Goal: Transaction & Acquisition: Purchase product/service

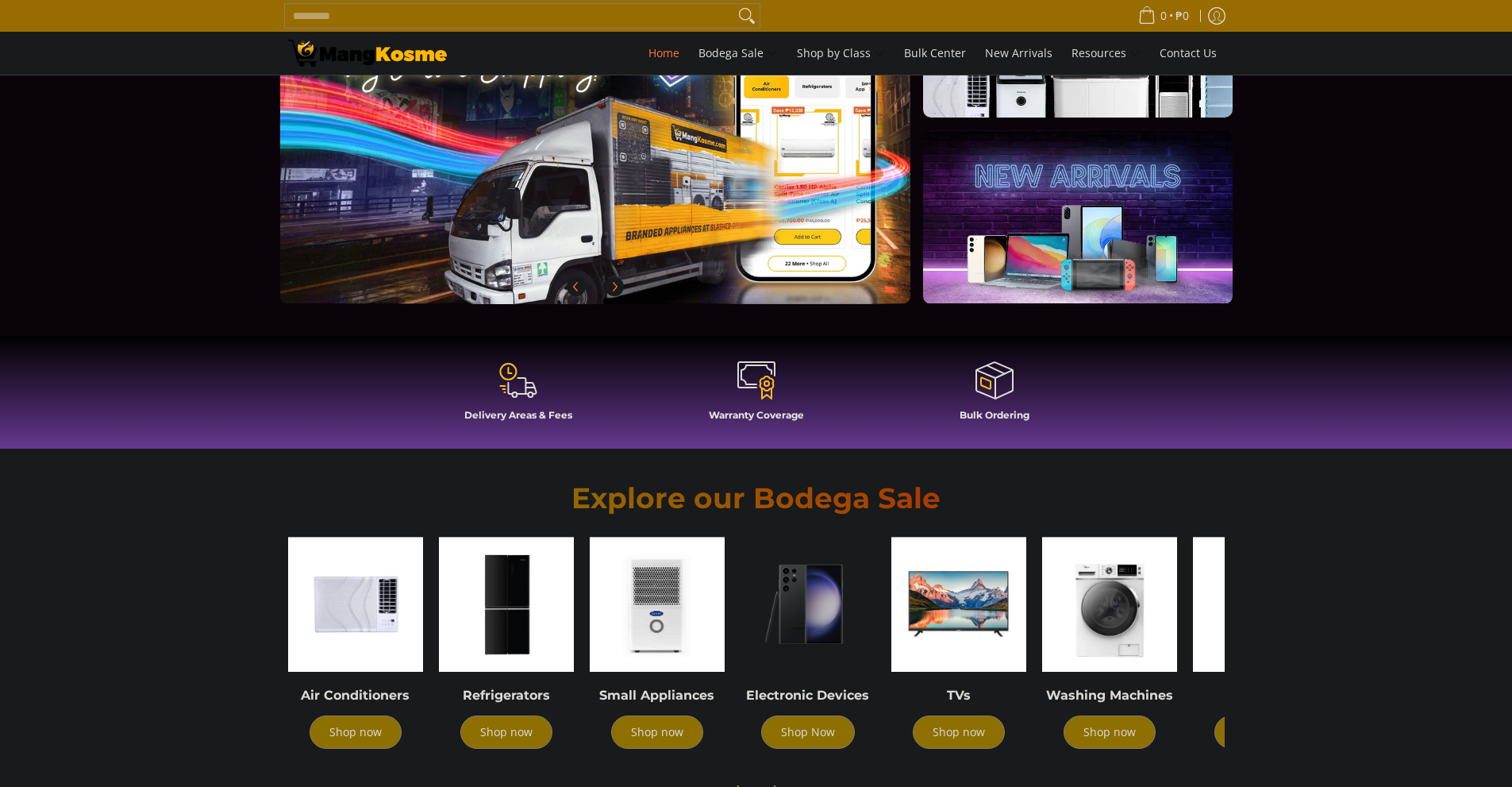
scroll to position [397, 0]
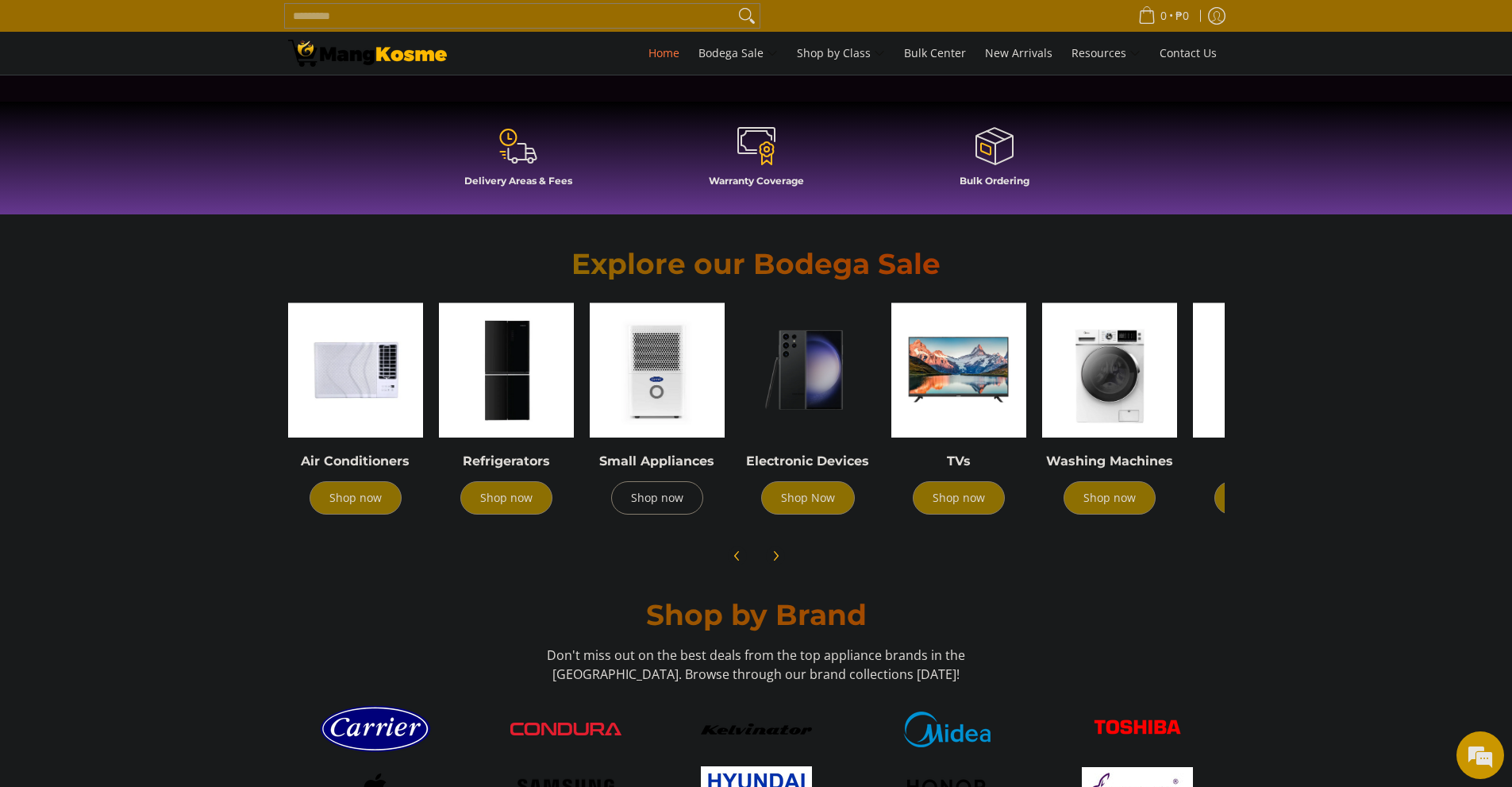
click at [666, 506] on link "Shop now" at bounding box center [657, 498] width 92 height 34
click at [496, 506] on link "Shop now" at bounding box center [506, 498] width 92 height 34
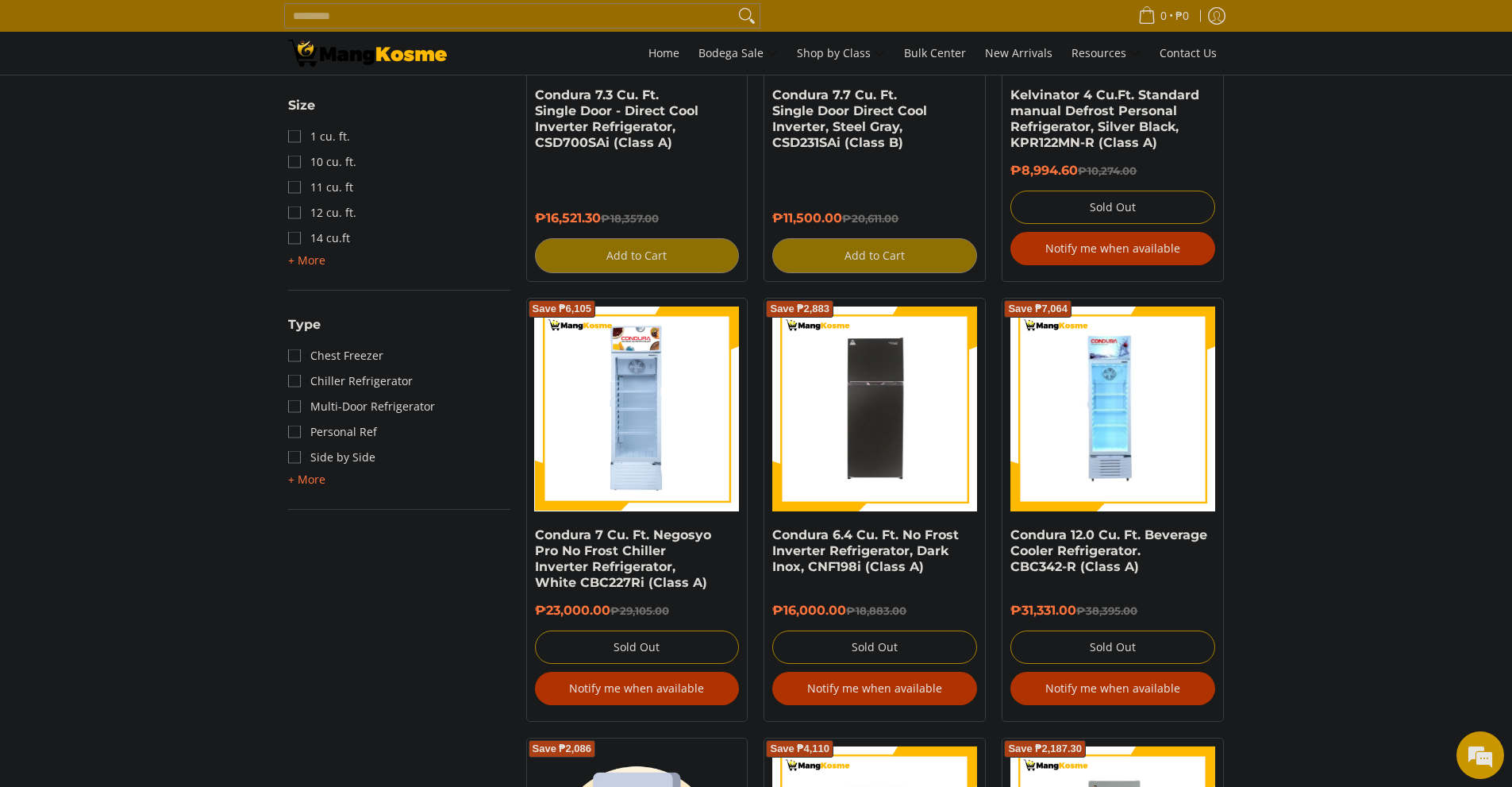
scroll to position [1954, 0]
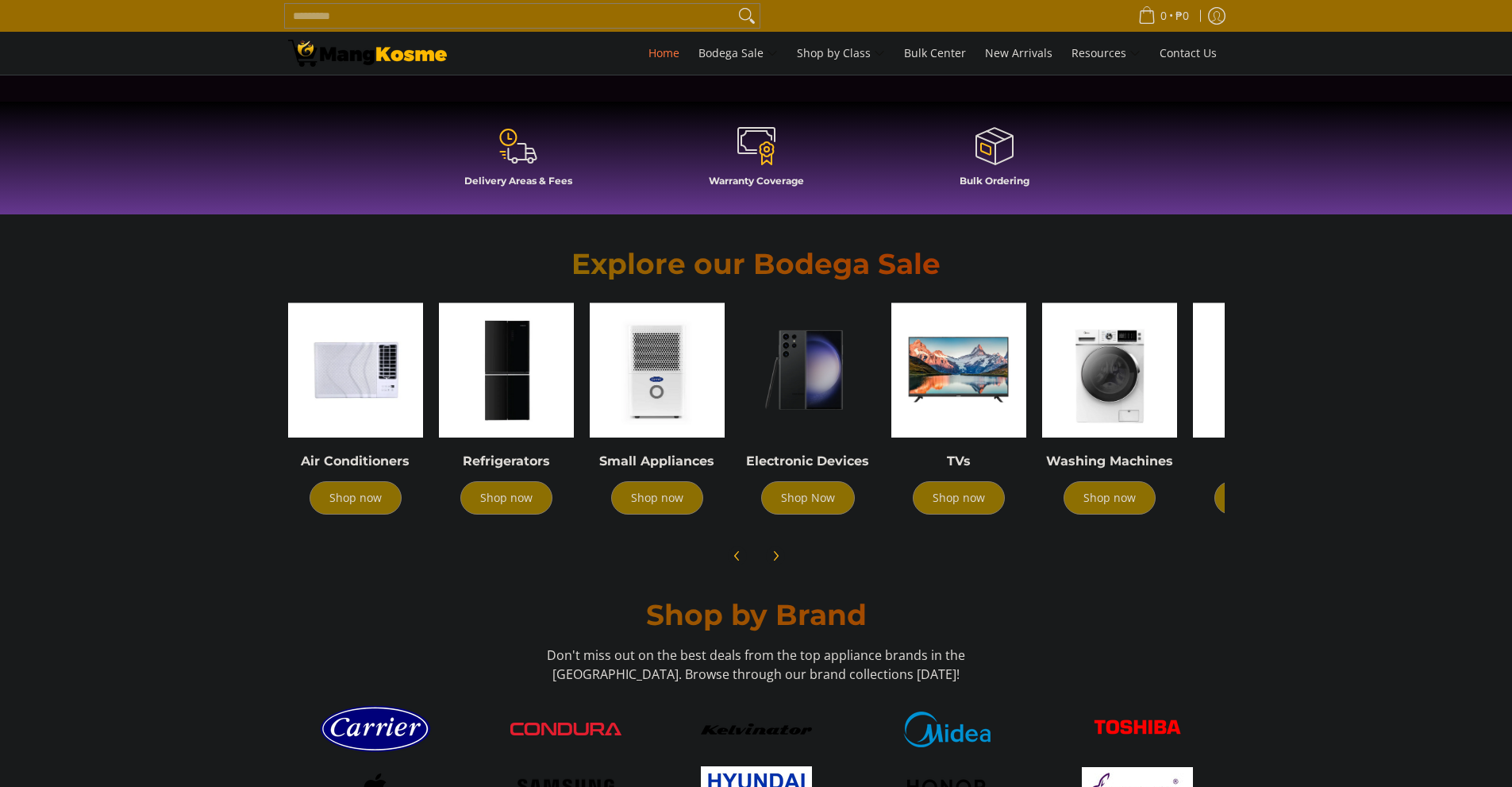
click at [363, 515] on div "Air Conditioners Shop now" at bounding box center [355, 492] width 135 height 77
click at [377, 502] on link "Shop now" at bounding box center [355, 498] width 92 height 34
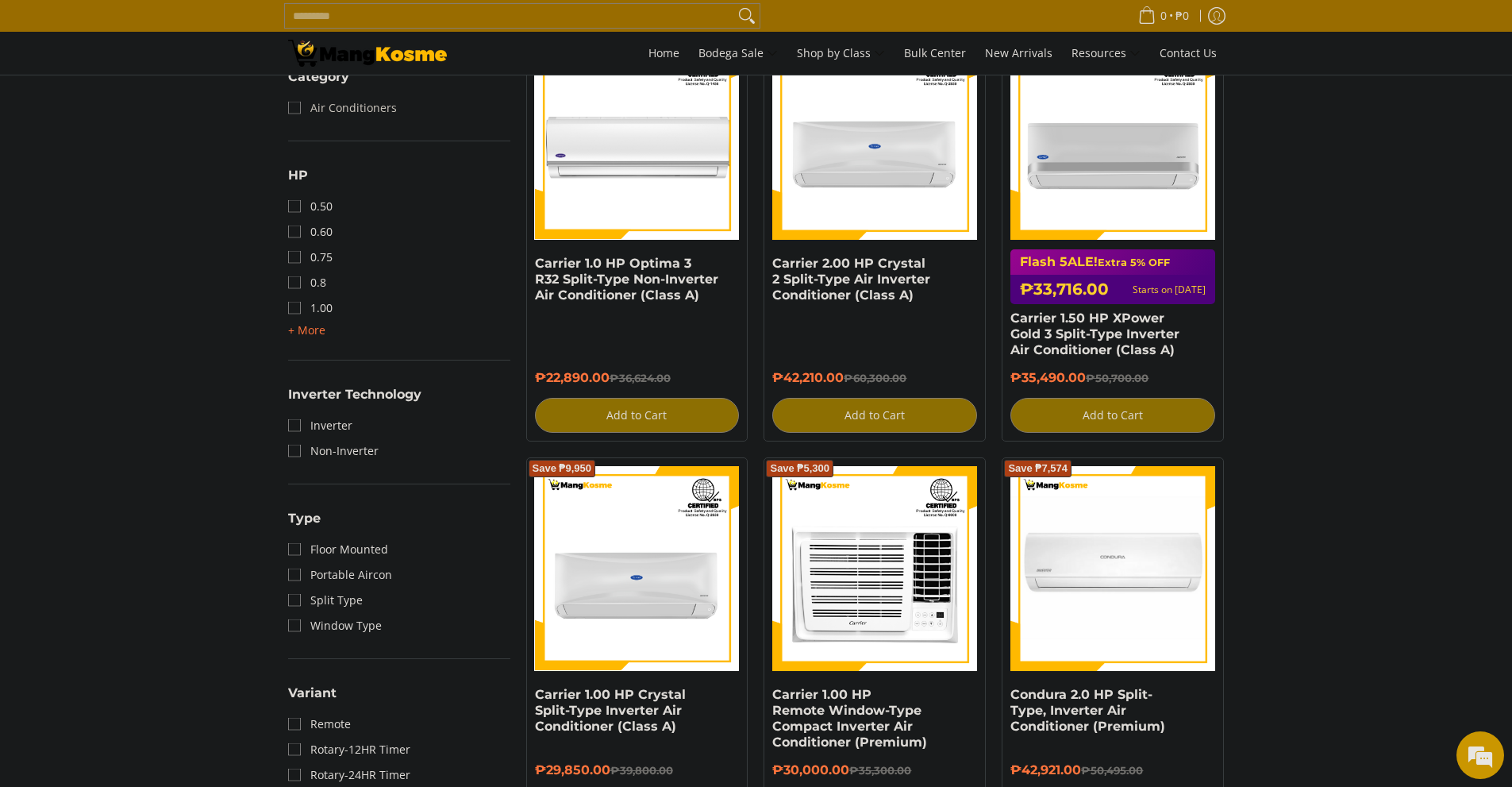
scroll to position [795, 0]
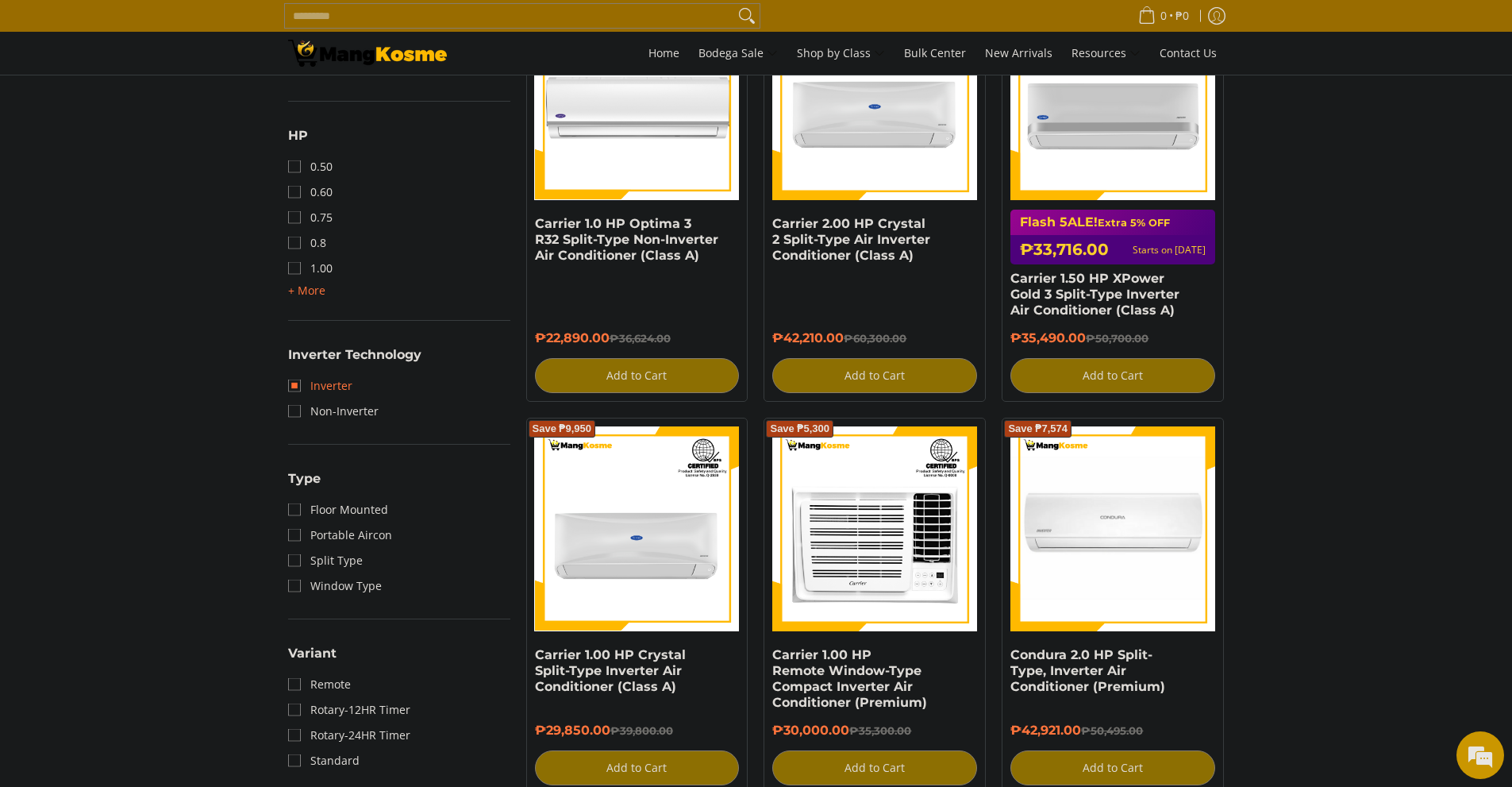
click at [320, 379] on link "Inverter" at bounding box center [320, 386] width 64 height 25
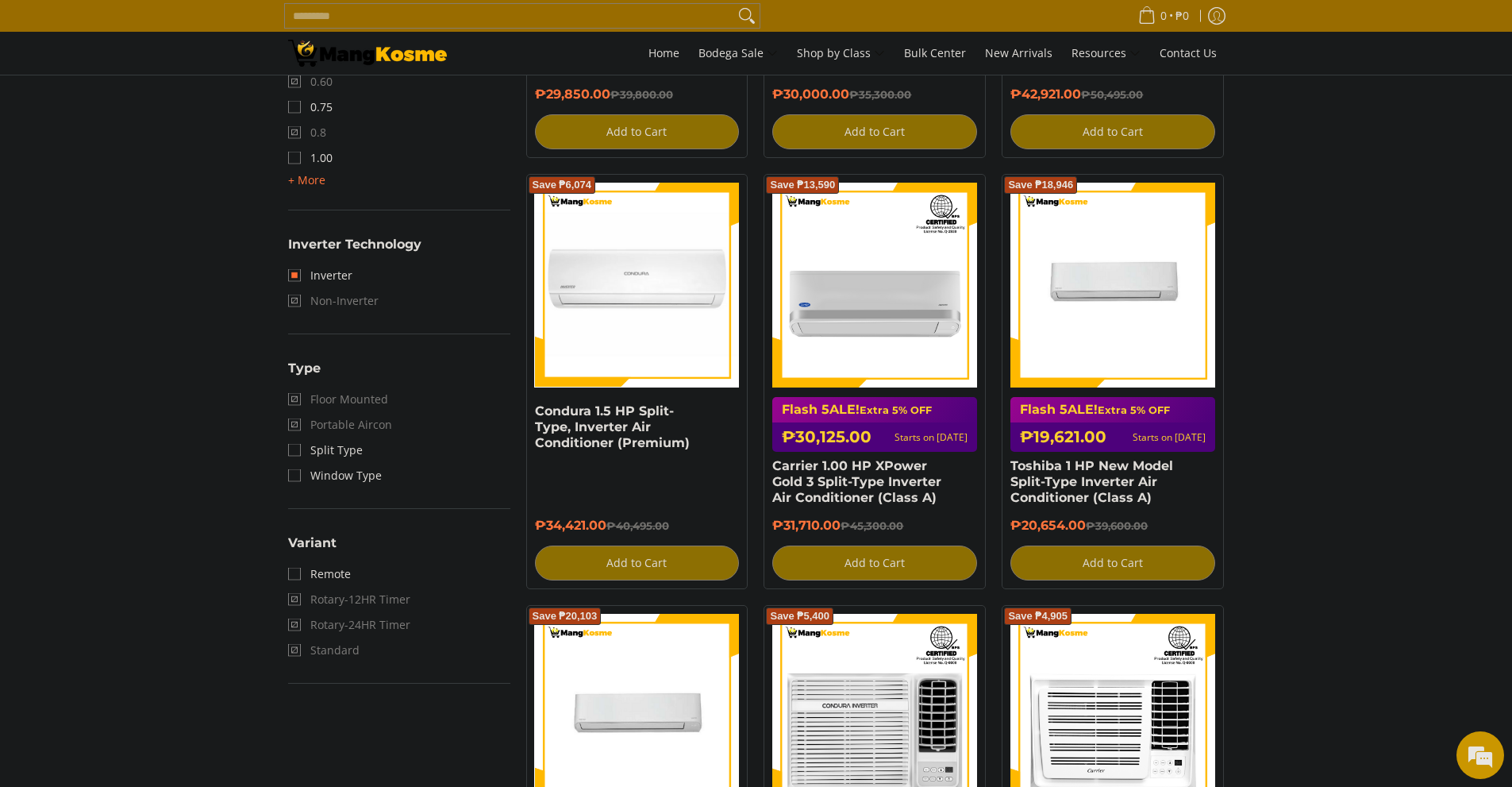
scroll to position [1002, 0]
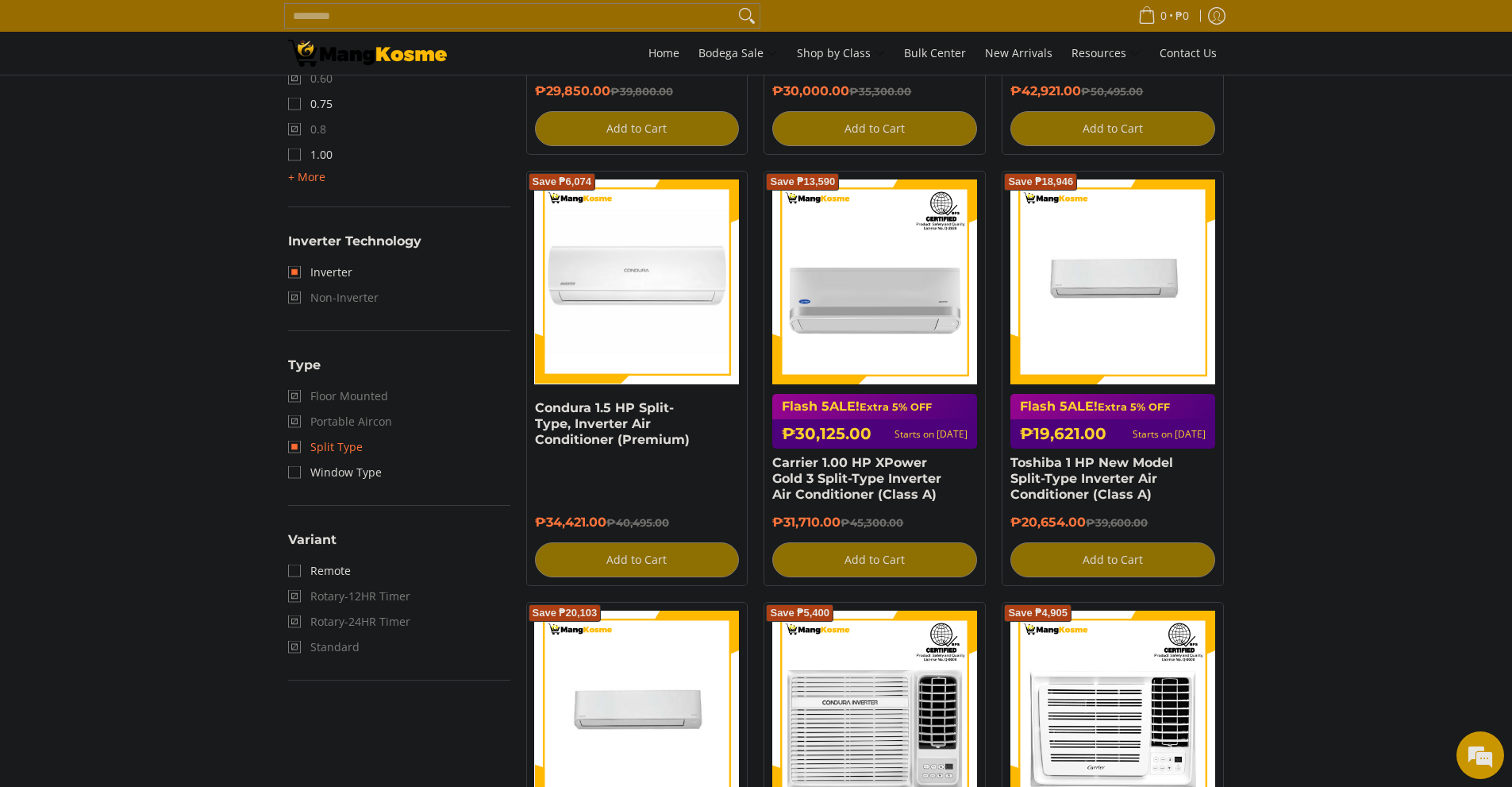
click at [347, 447] on link "Split Type" at bounding box center [325, 447] width 75 height 25
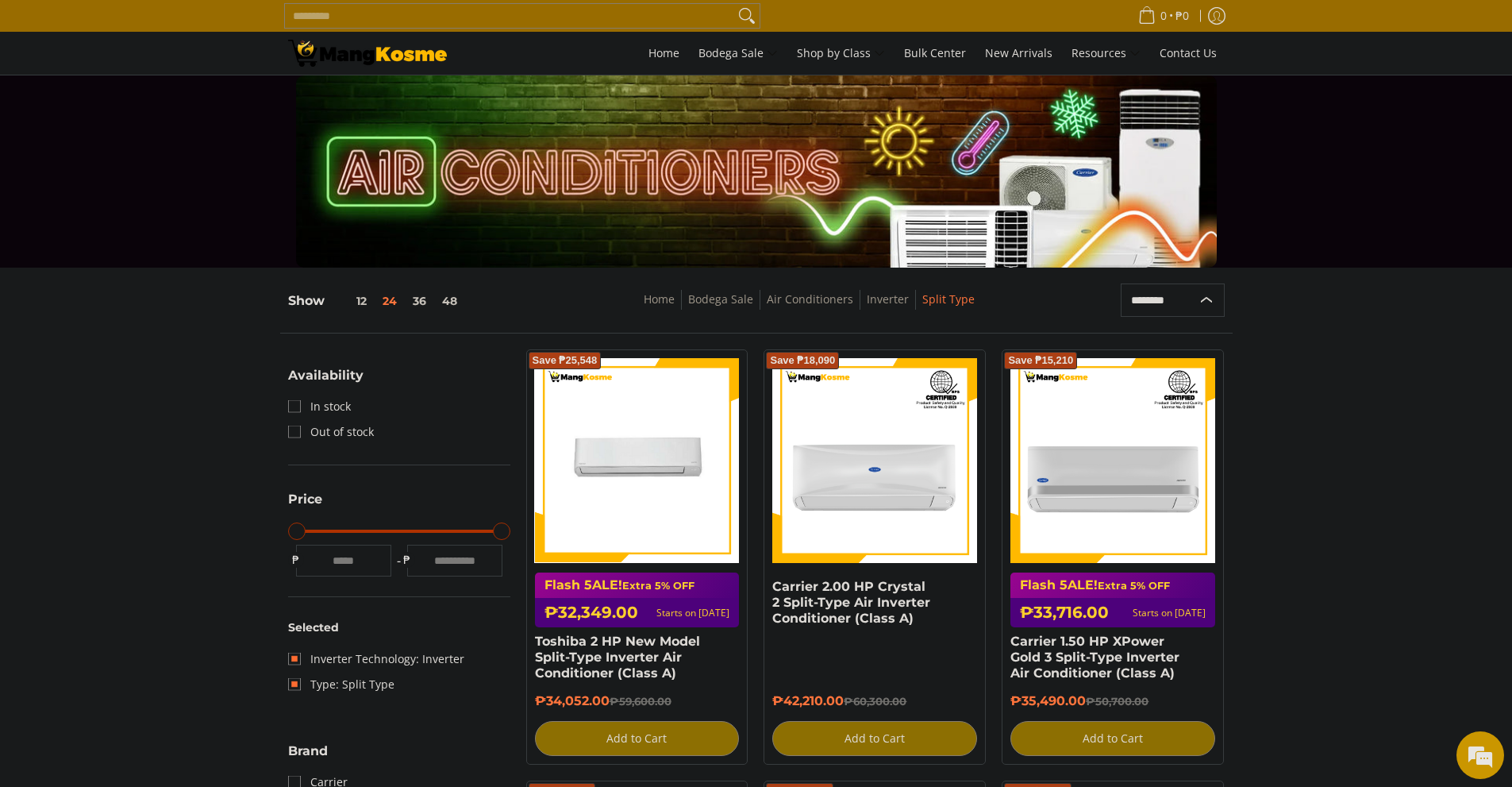
click at [1169, 310] on select "**********" at bounding box center [1173, 300] width 104 height 34
select select "**********"
click at [1121, 284] on select "**********" at bounding box center [1173, 300] width 104 height 34
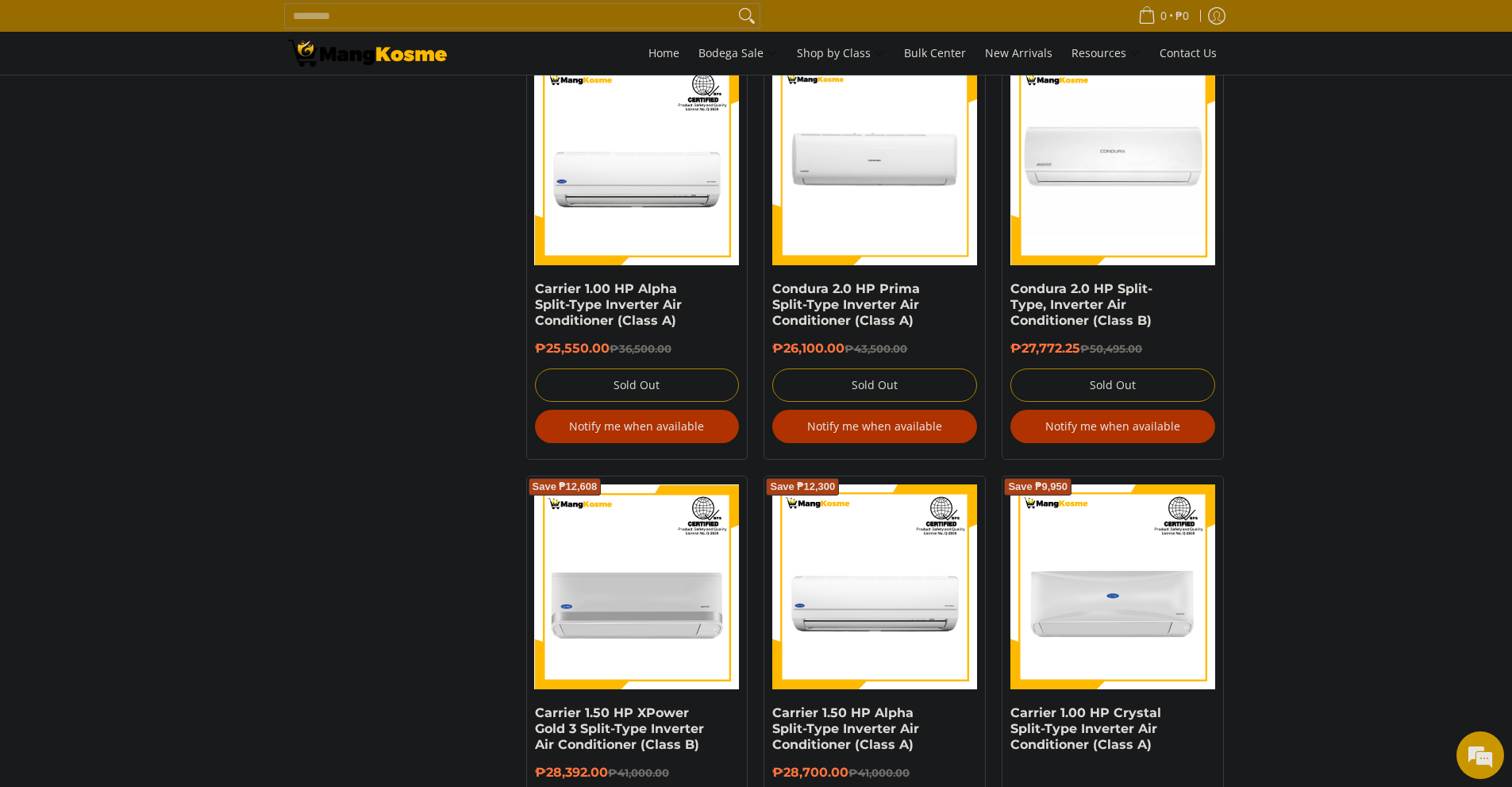
scroll to position [2273, 0]
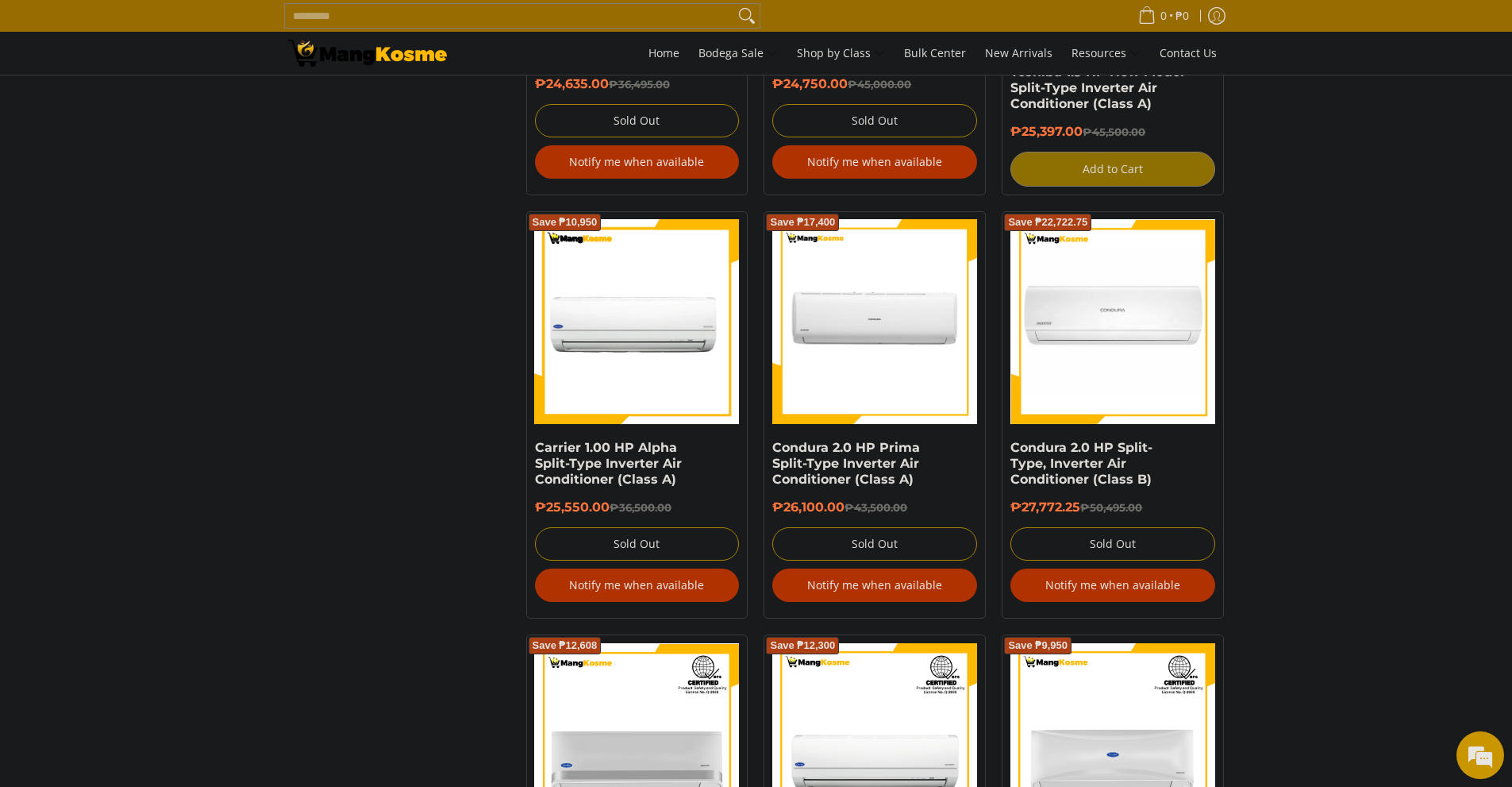
click at [619, 341] on img at bounding box center [637, 322] width 204 height 205
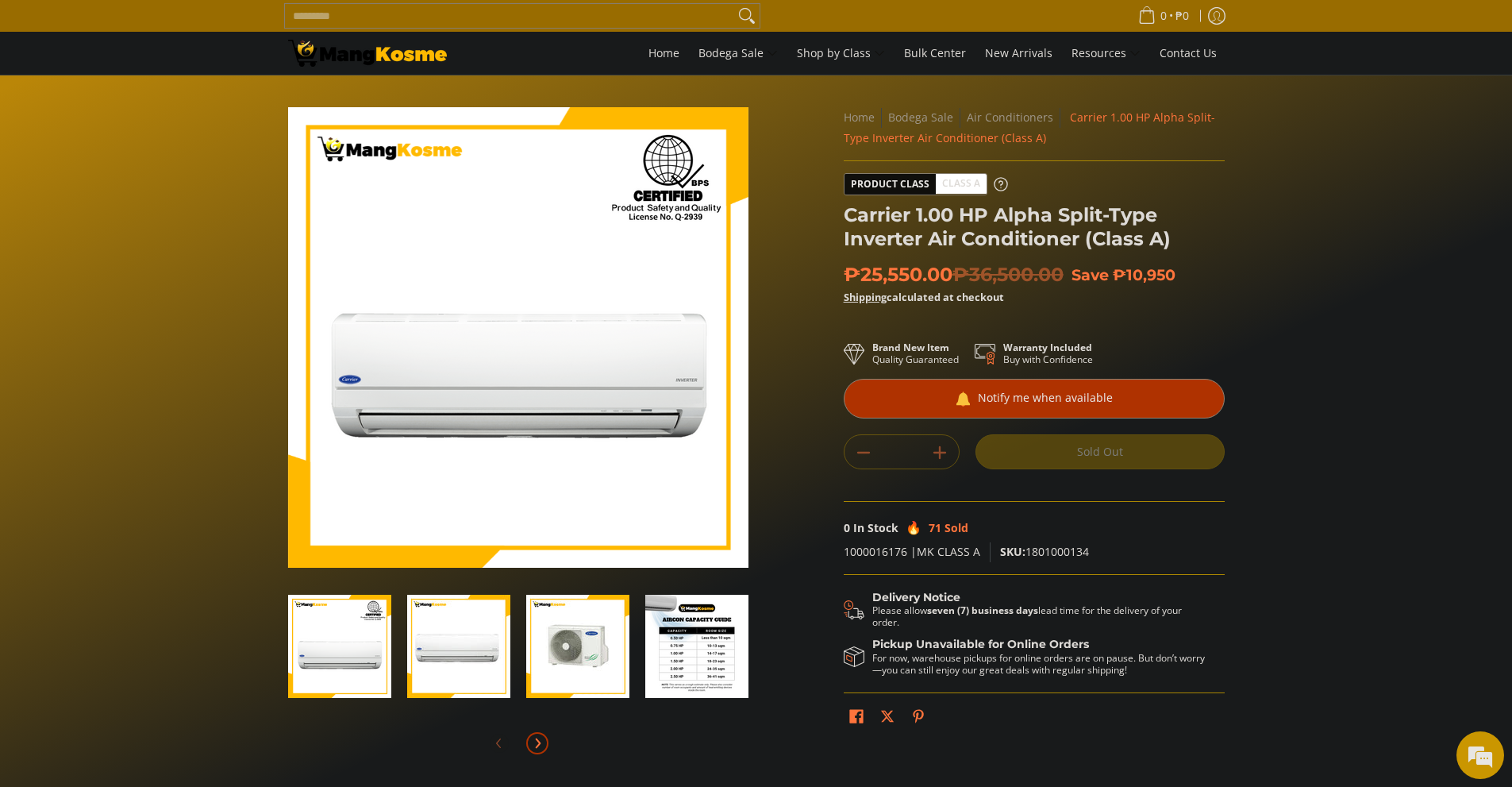
click at [554, 741] on button "Next" at bounding box center [538, 743] width 35 height 35
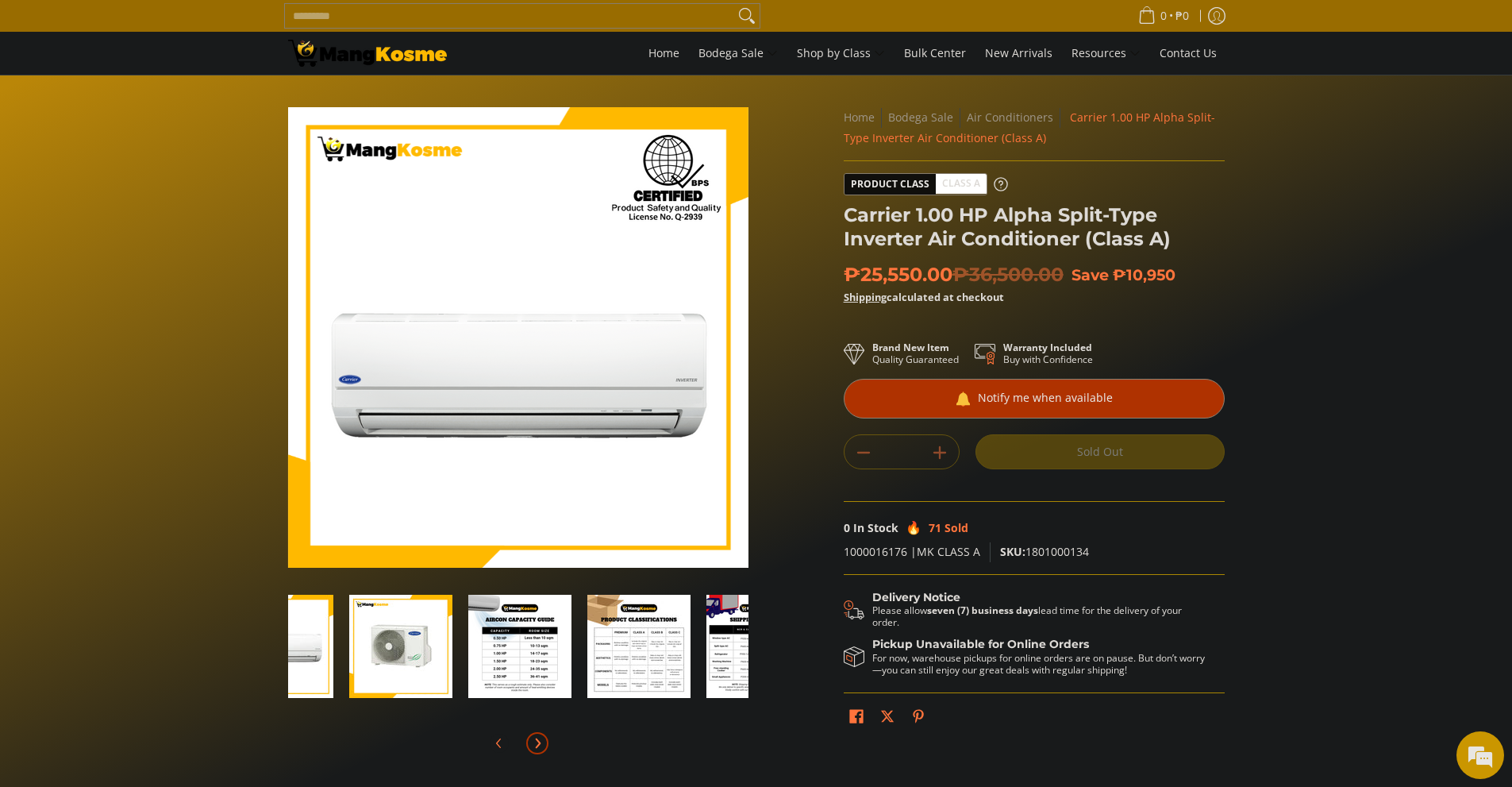
scroll to position [0, 358]
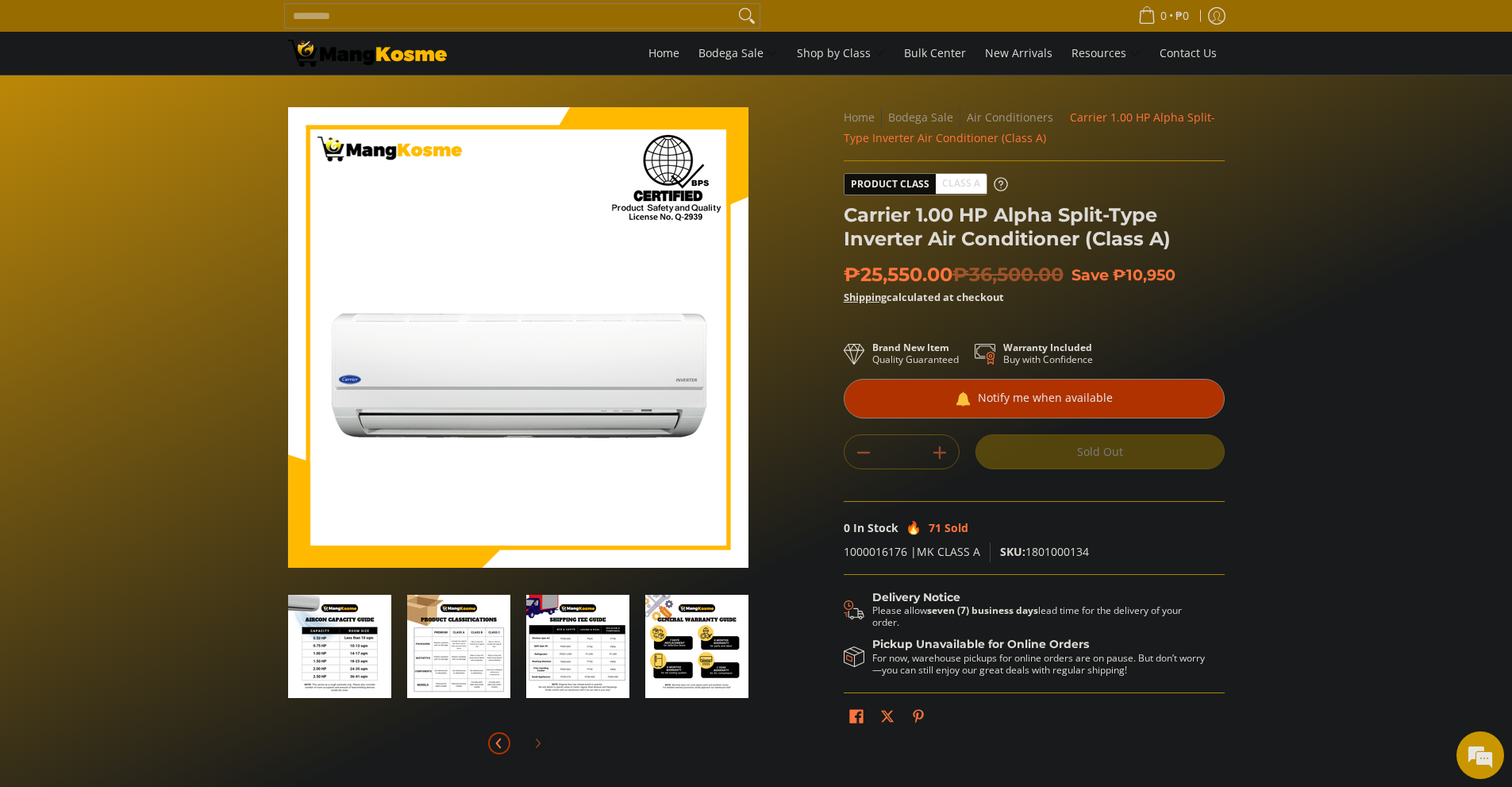
click at [499, 741] on icon "Previous" at bounding box center [498, 742] width 4 height 8
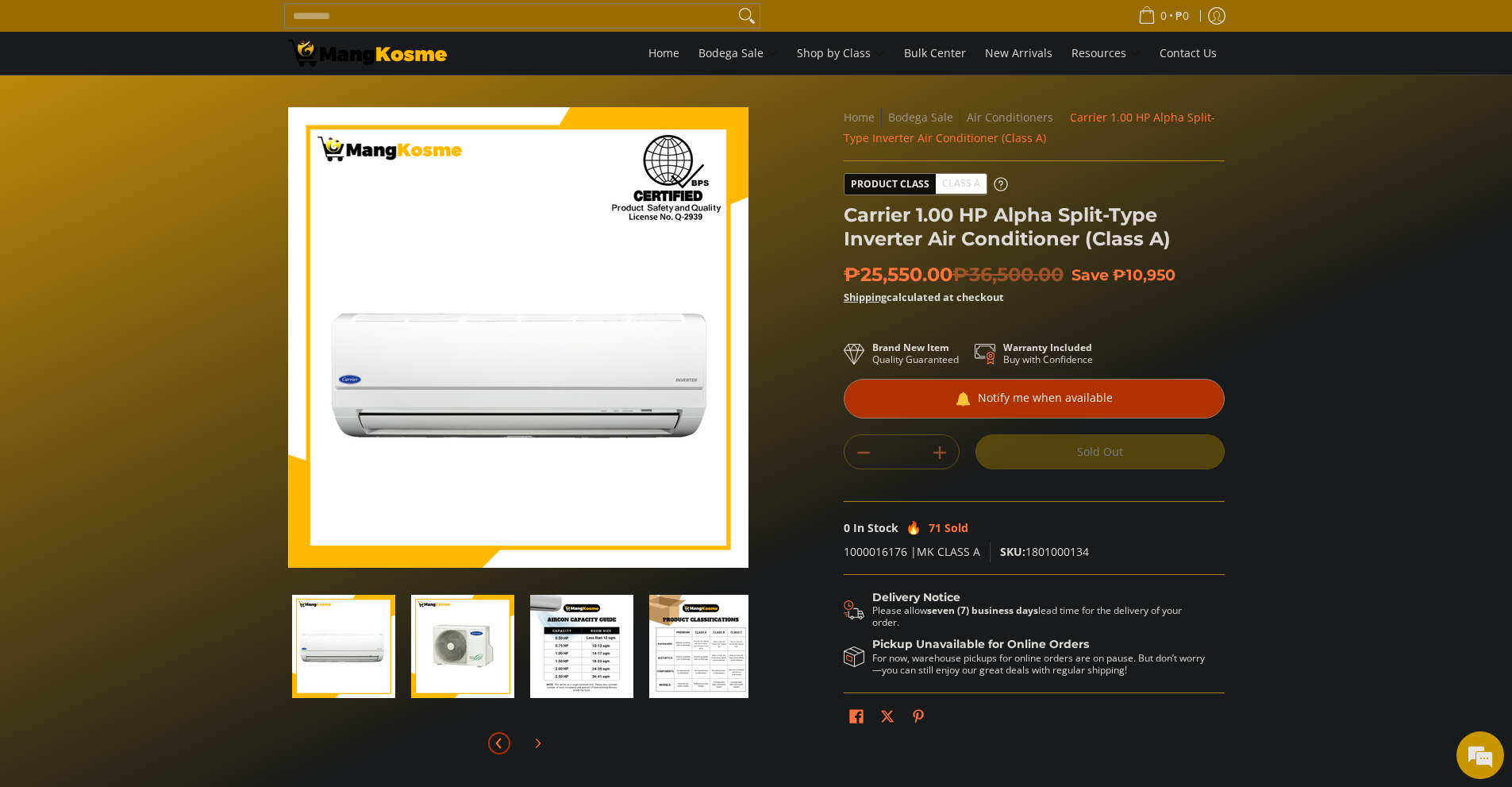
scroll to position [0, 0]
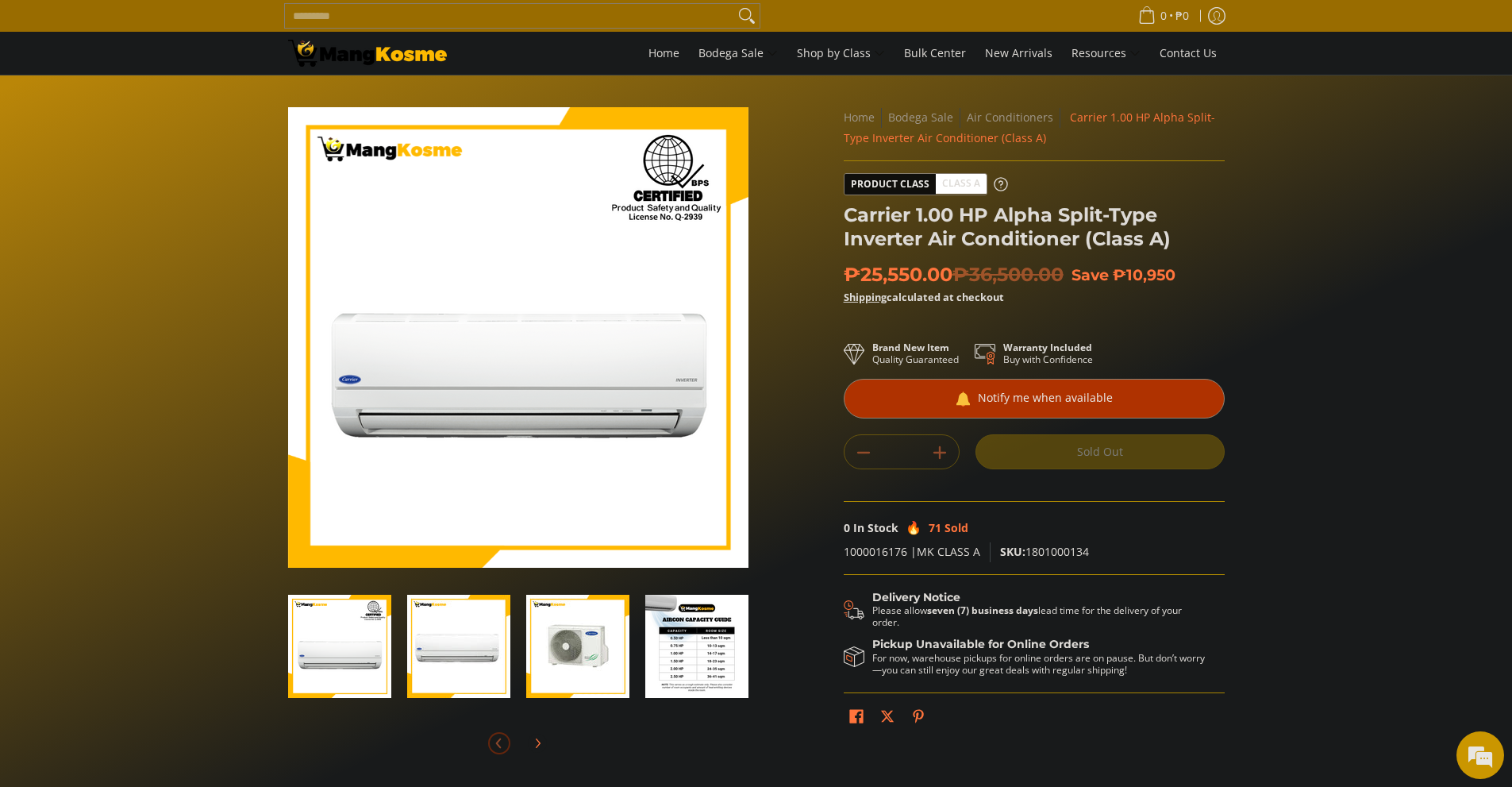
click at [512, 659] on div at bounding box center [459, 646] width 119 height 123
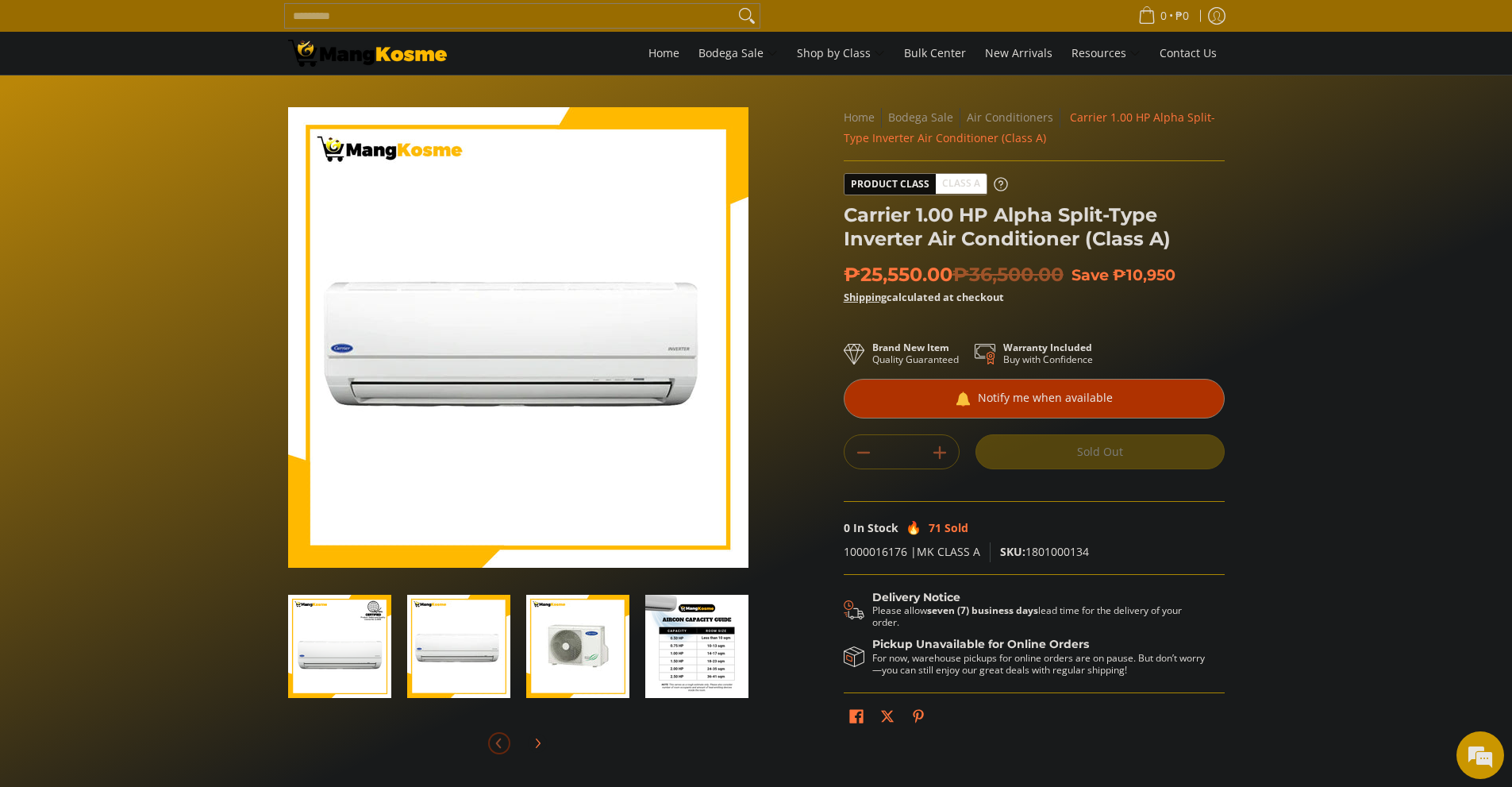
click at [601, 661] on img "Carrier 1.00 HP Alpha Split-Type Inverter Air Conditioner (Class A)-3" at bounding box center [578, 646] width 103 height 104
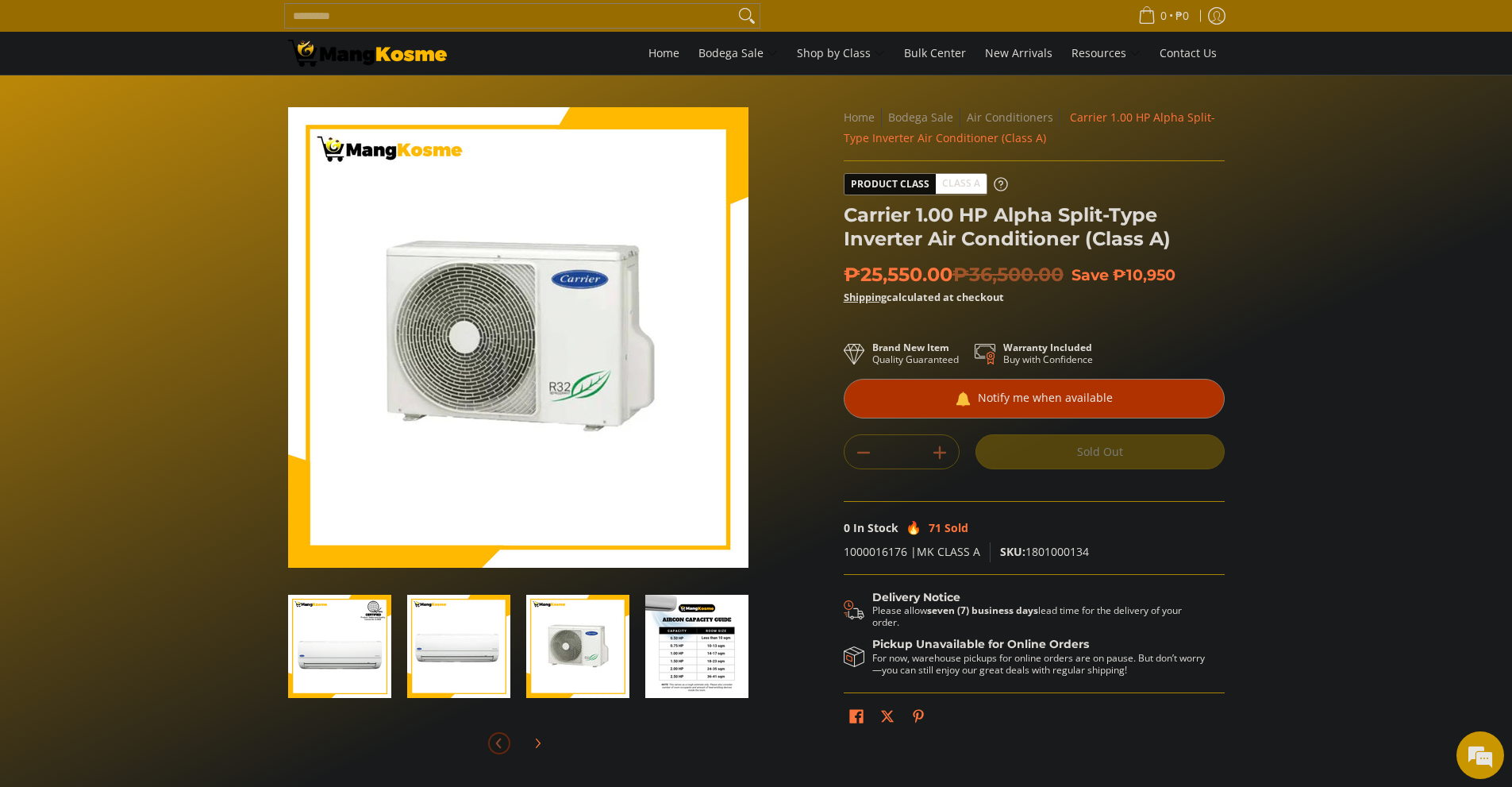
click at [681, 661] on img "Carrier 1.00 HP Alpha Split-Type Inverter Air Conditioner (Class A)-4" at bounding box center [697, 646] width 103 height 104
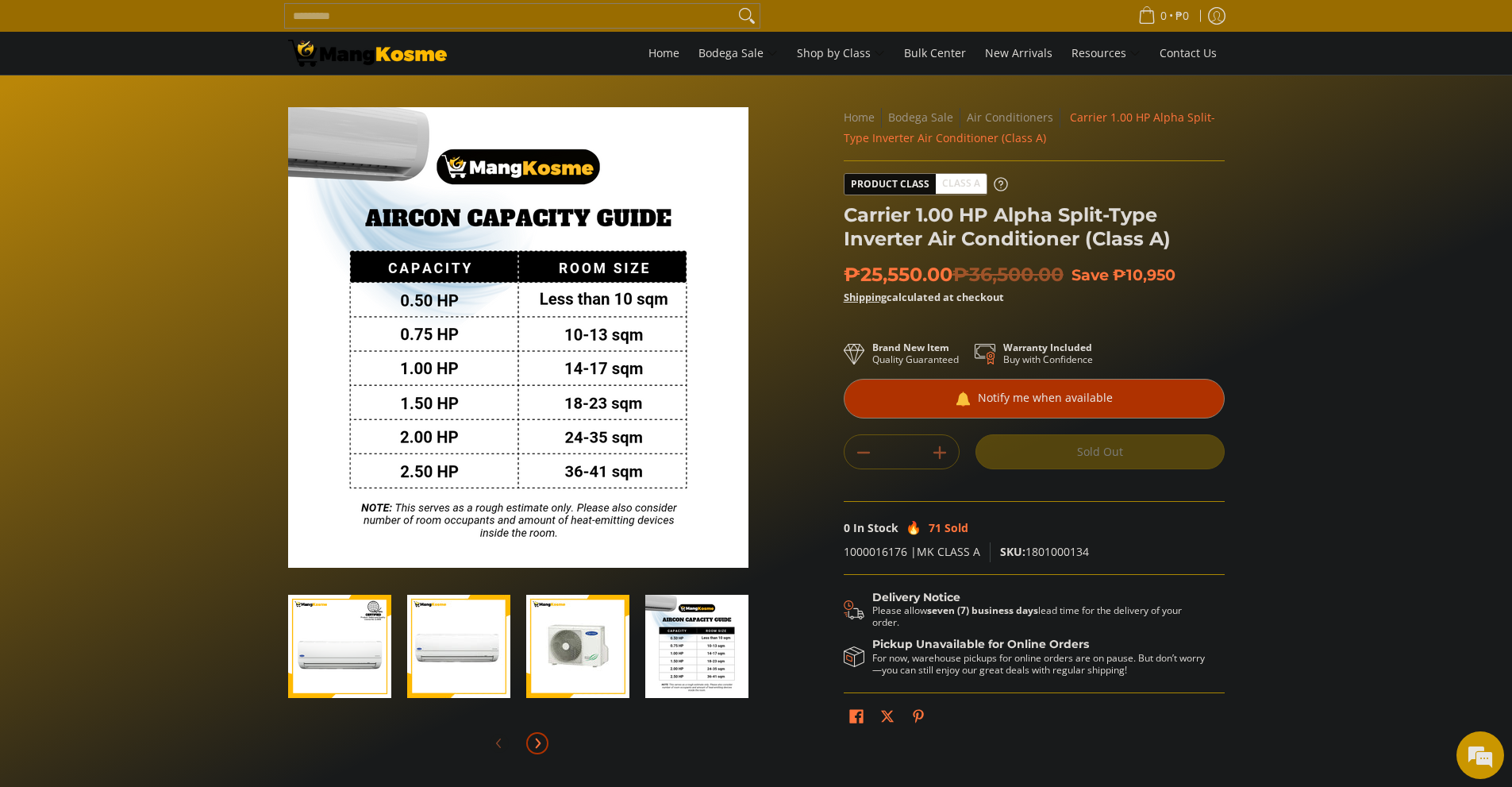
click at [549, 742] on button "Next" at bounding box center [538, 743] width 35 height 35
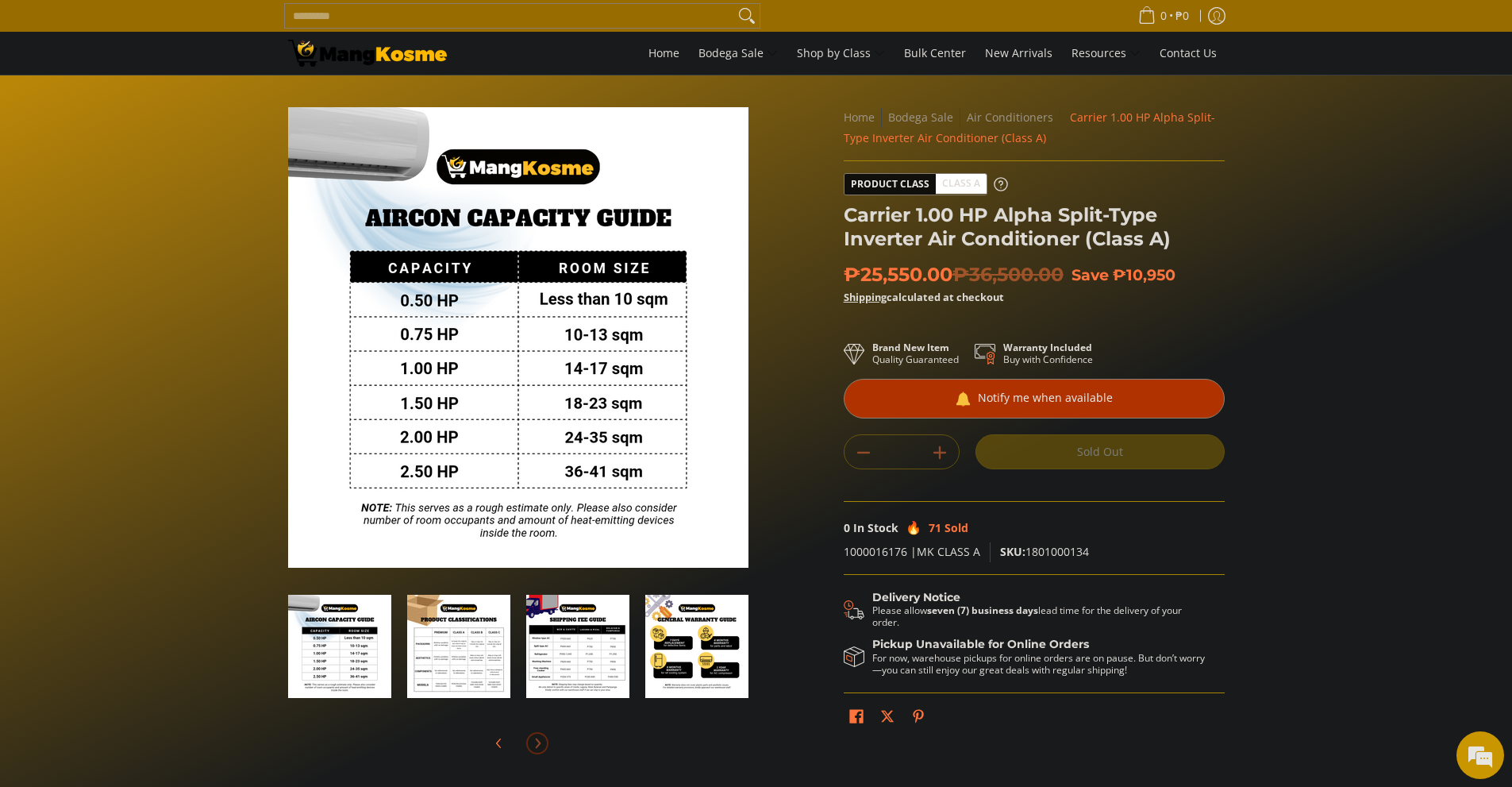
click at [334, 649] on img "Carrier 1.00 HP Alpha Split-Type Inverter Air Conditioner (Class A)-4" at bounding box center [339, 646] width 103 height 104
click at [466, 666] on img "Carrier 1.00 HP Alpha Split-Type Inverter Air Conditioner (Class A)-5" at bounding box center [459, 646] width 103 height 104
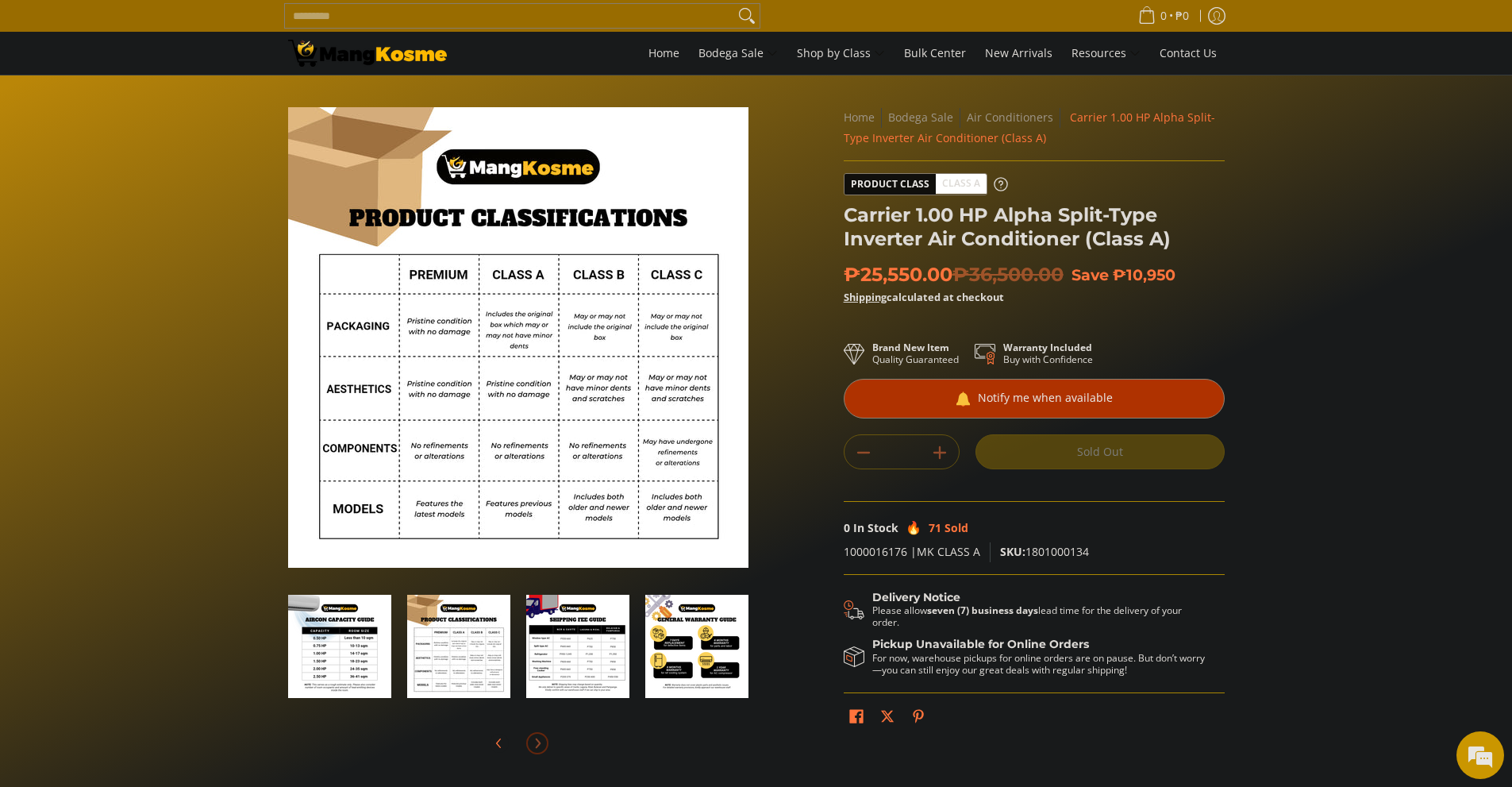
click at [575, 653] on img "mang-kosme-shipping-fee-guide-infographic" at bounding box center [578, 646] width 103 height 104
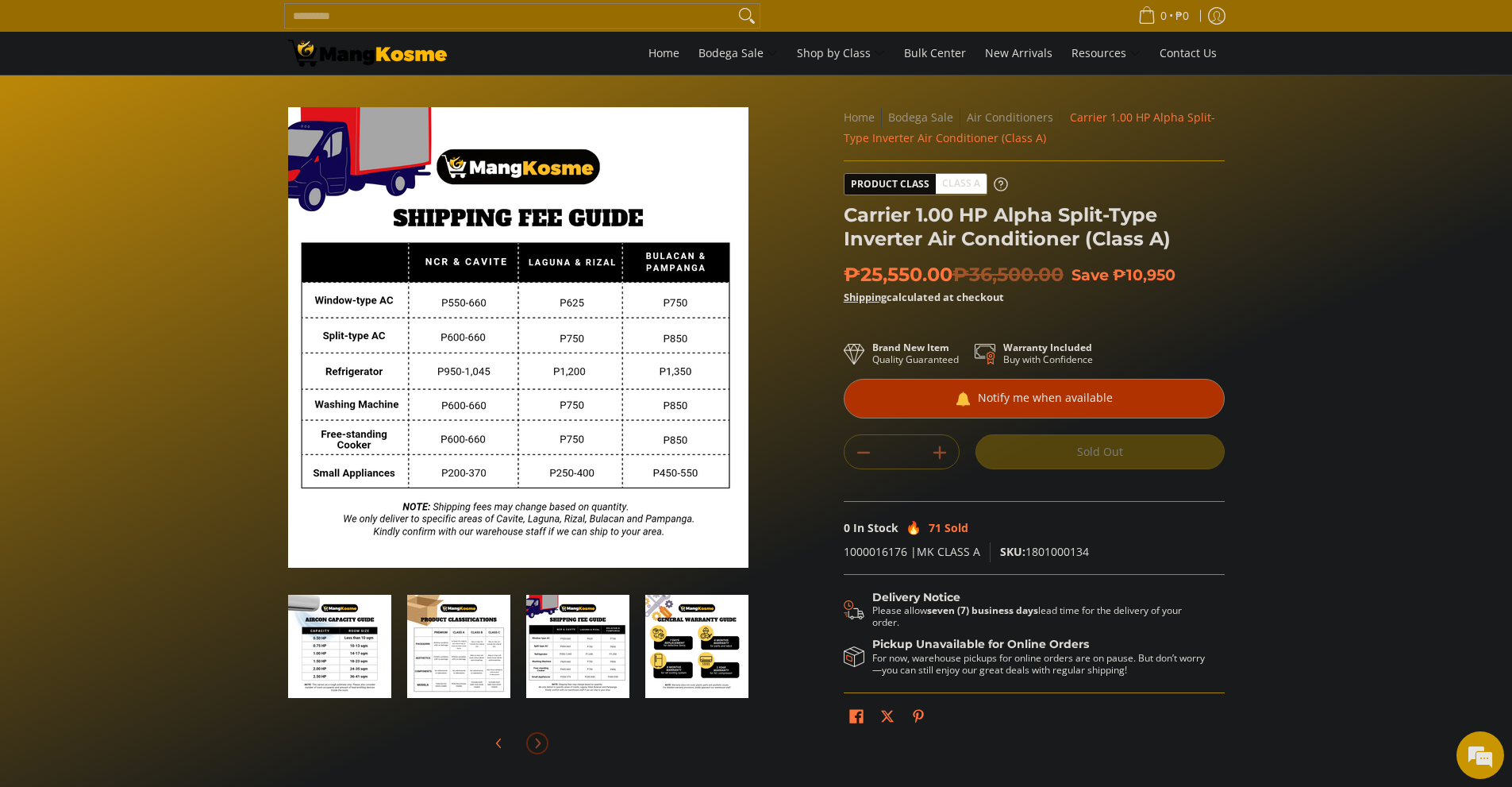
click at [687, 646] on img "general-warranty-guide-infographic-mang-kosme" at bounding box center [697, 646] width 103 height 104
